Goal: Transaction & Acquisition: Purchase product/service

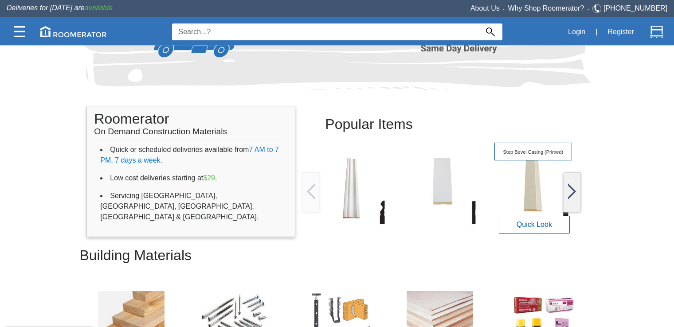
scroll to position [88, 0]
click at [529, 190] on img at bounding box center [533, 189] width 78 height 78
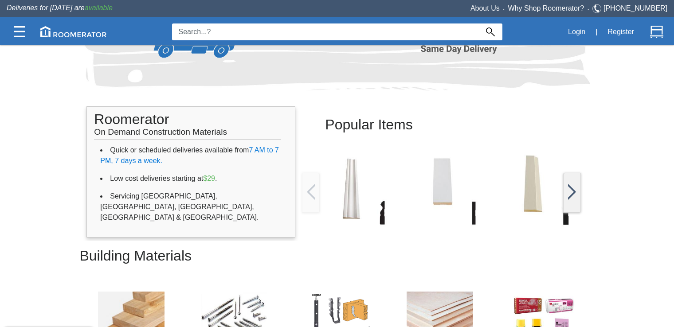
scroll to position [221, 0]
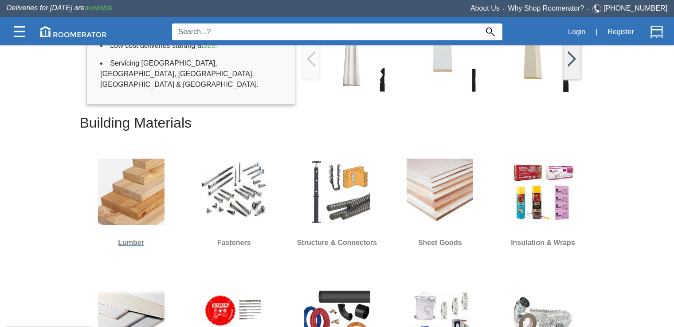
click at [141, 197] on img at bounding box center [131, 192] width 66 height 66
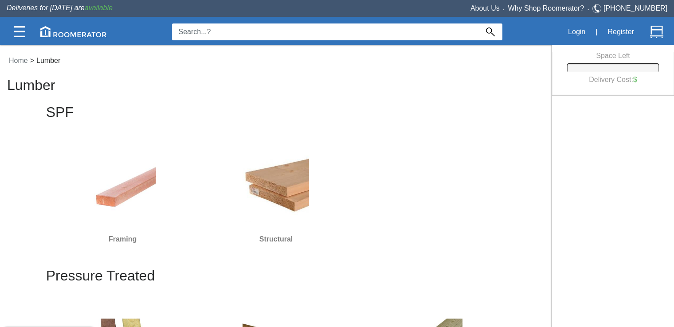
click at [277, 192] on img at bounding box center [276, 188] width 66 height 66
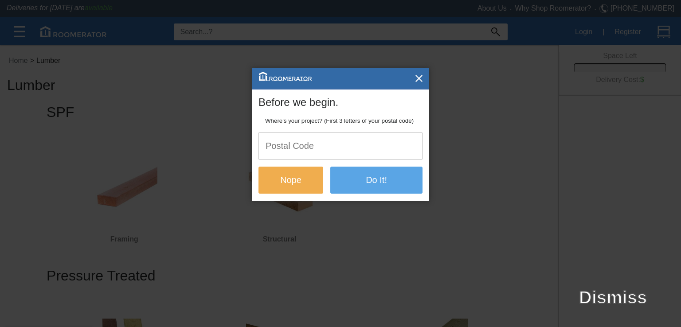
click at [296, 144] on input "text" at bounding box center [340, 146] width 163 height 26
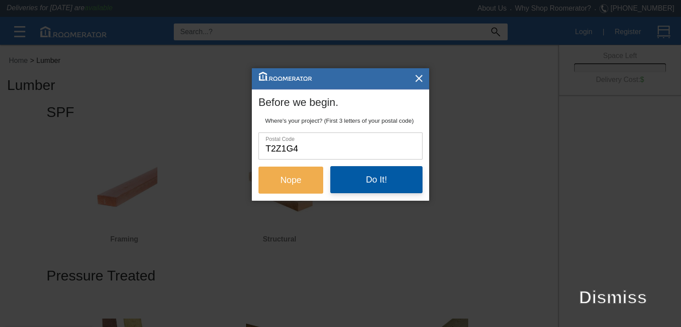
type input "T2Z1G4"
click at [355, 188] on button "Do It!" at bounding box center [376, 179] width 92 height 27
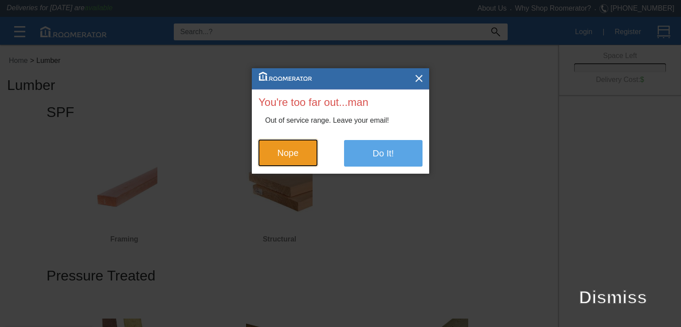
click at [289, 149] on button "Nope" at bounding box center [287, 153] width 59 height 27
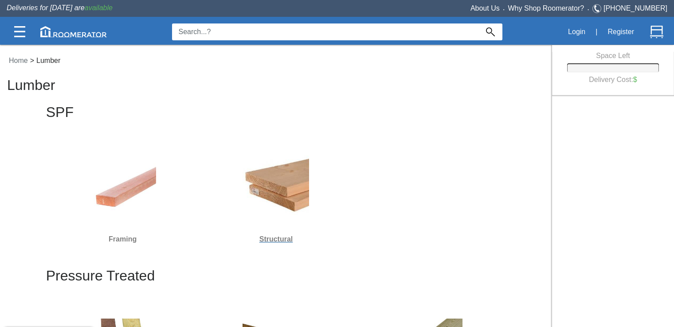
scroll to position [89, 0]
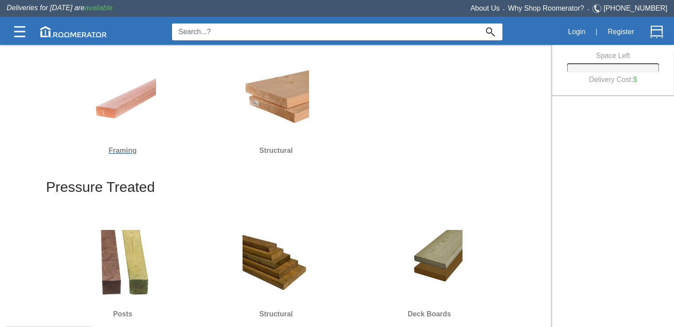
click at [129, 102] on img at bounding box center [123, 99] width 66 height 66
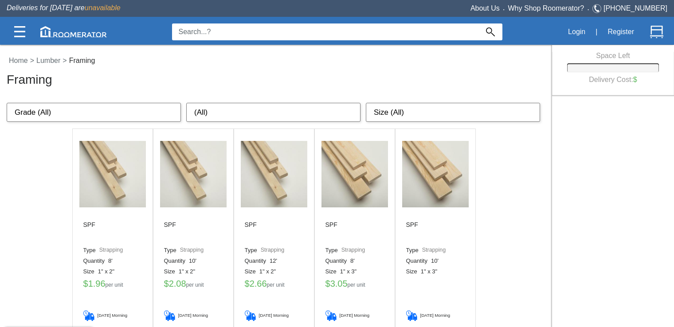
click at [179, 187] on img at bounding box center [193, 174] width 66 height 66
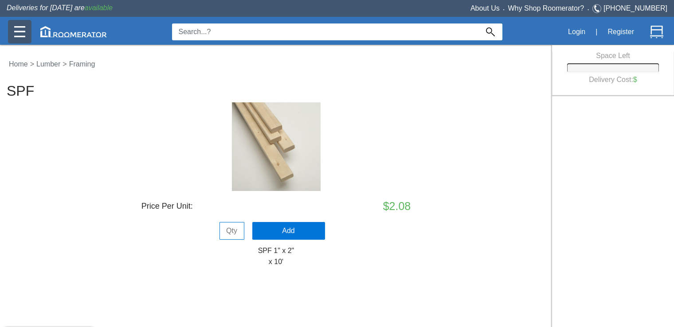
click at [19, 30] on img at bounding box center [19, 31] width 11 height 11
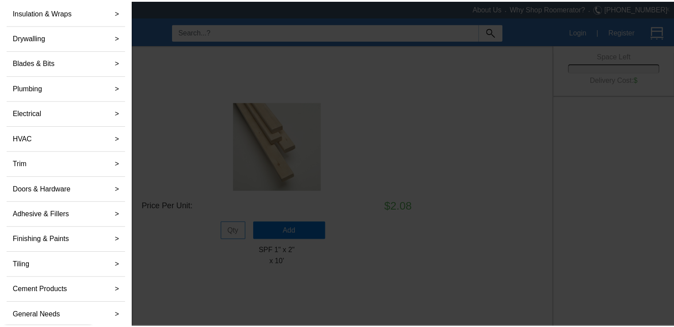
scroll to position [125, 0]
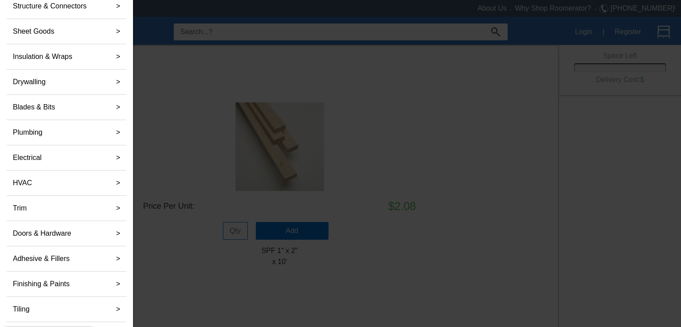
click at [174, 129] on div at bounding box center [340, 177] width 681 height 355
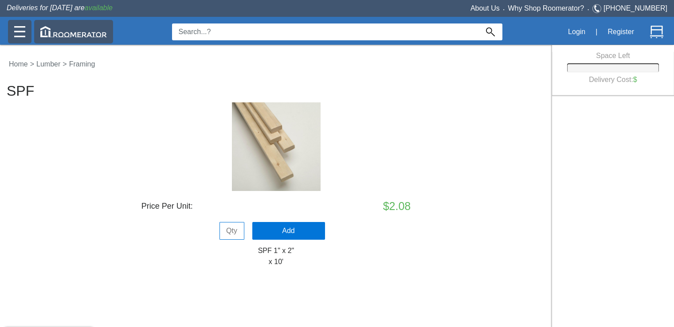
click at [70, 39] on div at bounding box center [73, 31] width 79 height 23
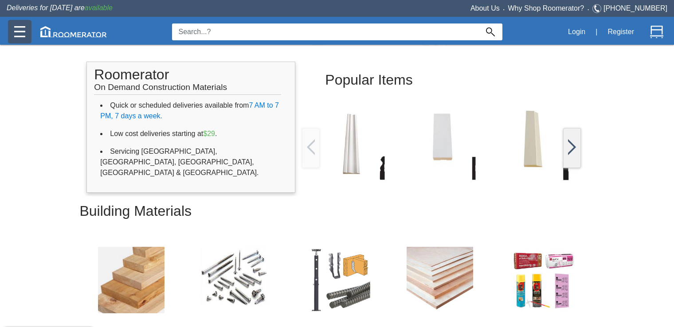
scroll to position [44, 0]
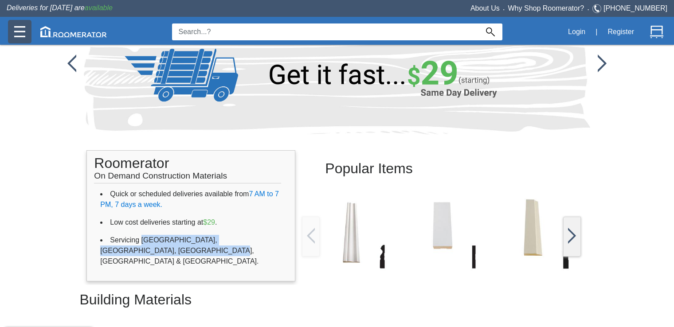
drag, startPoint x: 139, startPoint y: 250, endPoint x: 139, endPoint y: 240, distance: 10.2
click at [139, 240] on li "Servicing [GEOGRAPHIC_DATA], [GEOGRAPHIC_DATA], [GEOGRAPHIC_DATA], [GEOGRAPHIC_…" at bounding box center [190, 250] width 181 height 39
copy li "[GEOGRAPHIC_DATA], [GEOGRAPHIC_DATA], [GEOGRAPHIC_DATA], [GEOGRAPHIC_DATA] & [G…"
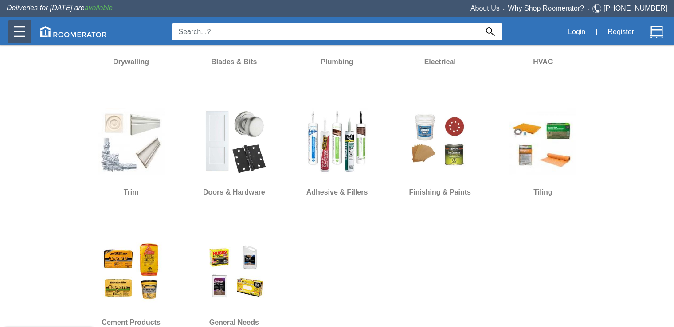
scroll to position [355, 0]
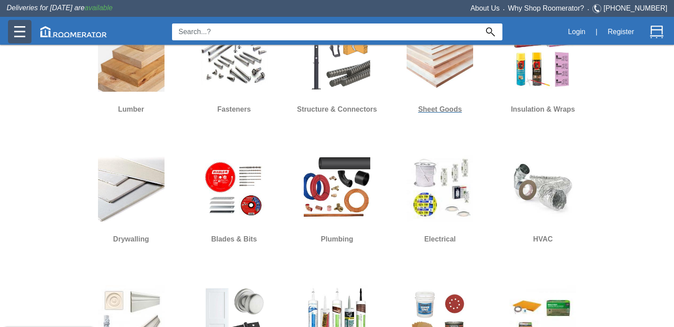
click at [441, 90] on img at bounding box center [440, 58] width 66 height 66
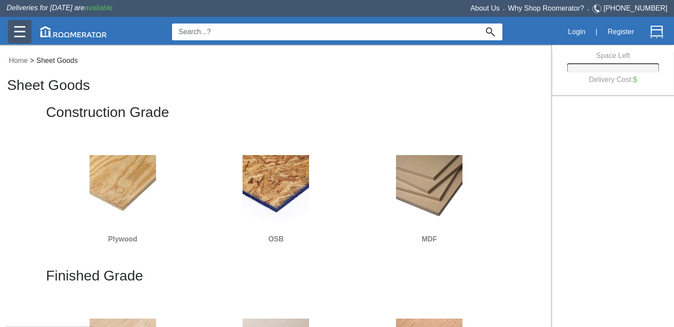
scroll to position [44, 0]
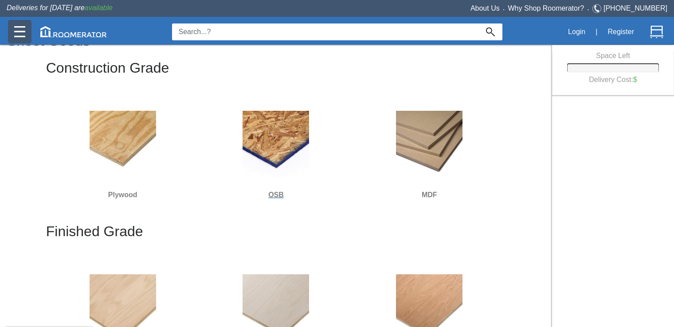
click at [293, 155] on img at bounding box center [276, 144] width 66 height 66
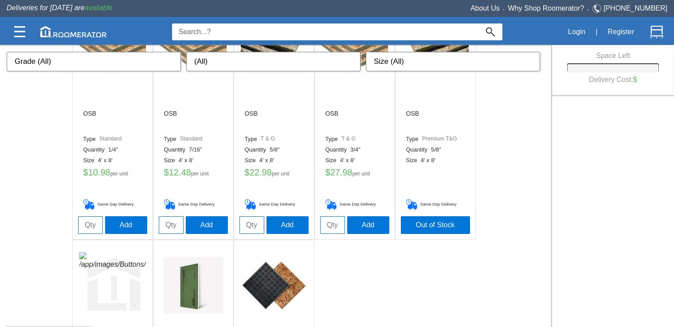
scroll to position [133, 0]
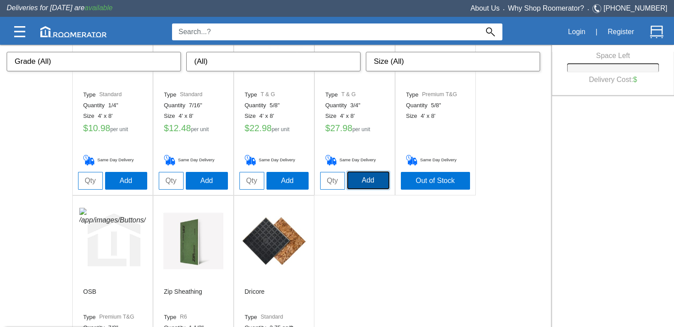
click at [360, 182] on button "Add" at bounding box center [368, 181] width 42 height 18
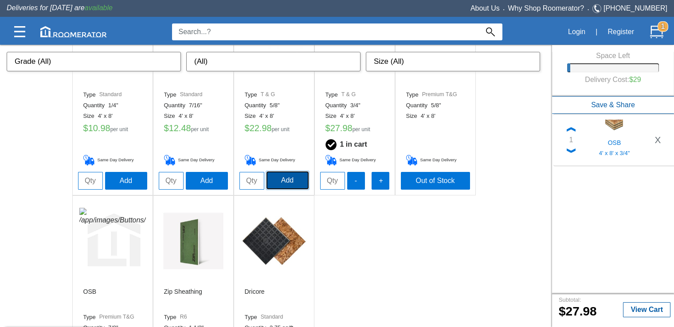
click at [291, 184] on button "Add" at bounding box center [287, 181] width 42 height 18
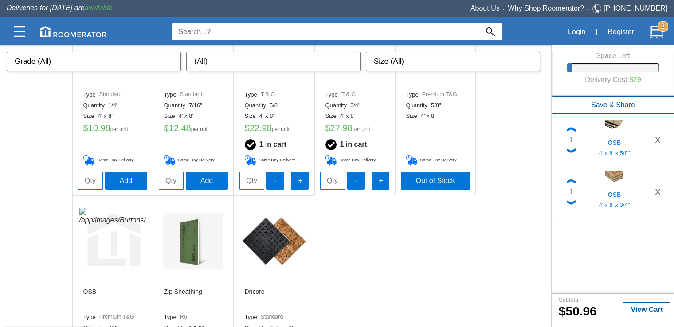
scroll to position [230, 0]
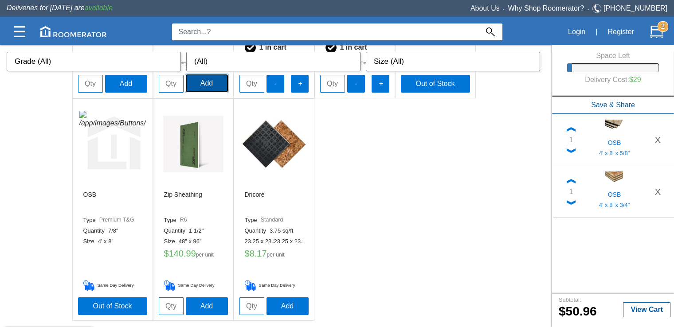
click at [213, 87] on button "Add" at bounding box center [207, 83] width 42 height 18
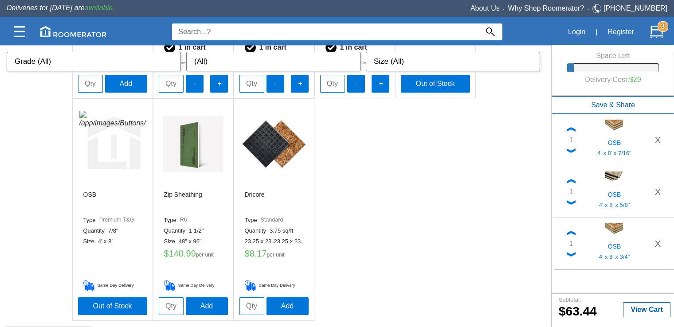
scroll to position [0, 0]
